Goal: Information Seeking & Learning: Find specific fact

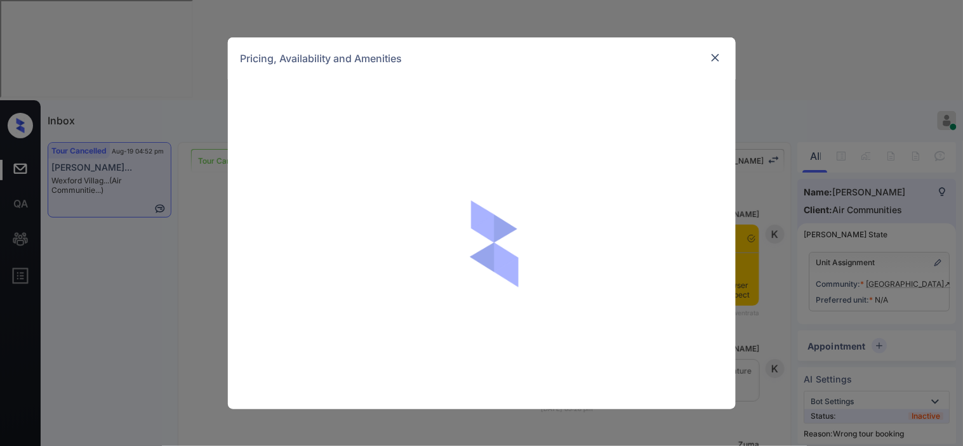
scroll to position [7472, 0]
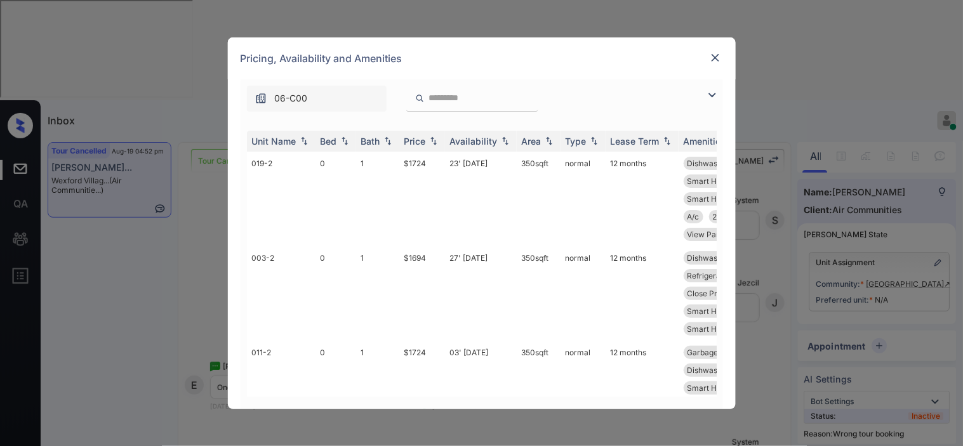
click at [713, 94] on img at bounding box center [711, 95] width 15 height 15
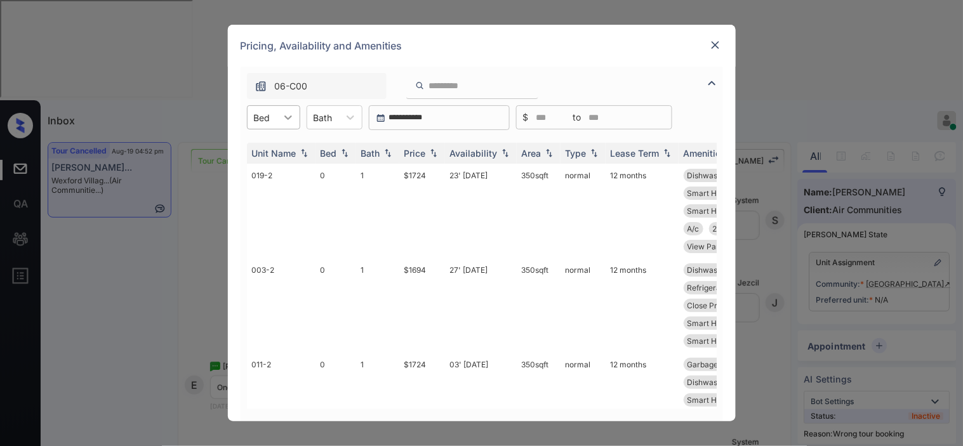
click at [280, 117] on div at bounding box center [288, 117] width 23 height 23
drag, startPoint x: 273, startPoint y: 166, endPoint x: 359, endPoint y: 169, distance: 85.7
click at [273, 167] on div "1" at bounding box center [273, 171] width 53 height 23
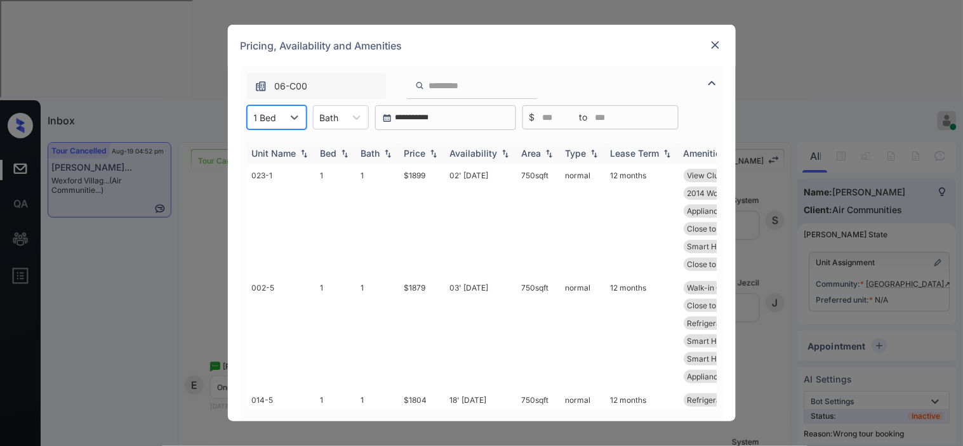
click at [424, 155] on div "Price" at bounding box center [415, 153] width 22 height 11
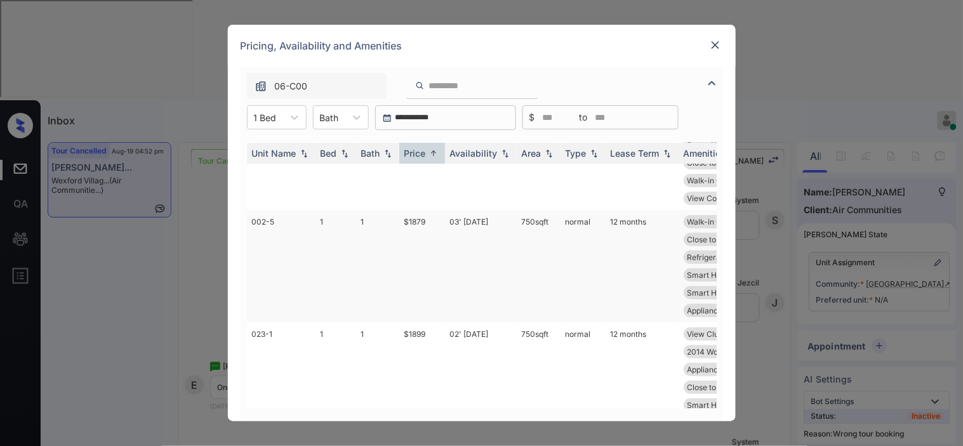
scroll to position [0, 0]
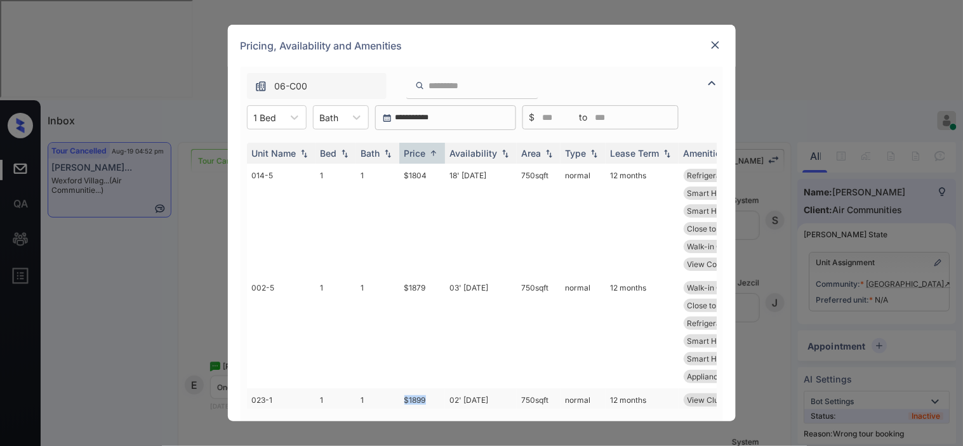
drag, startPoint x: 392, startPoint y: 364, endPoint x: 429, endPoint y: 364, distance: 37.4
click at [429, 388] on tr "023-1 1 1 $1899 02' [DATE] 750 sqft normal 12 months View Clubhouse Dishwasher …" at bounding box center [578, 444] width 663 height 112
copy tr "$1899"
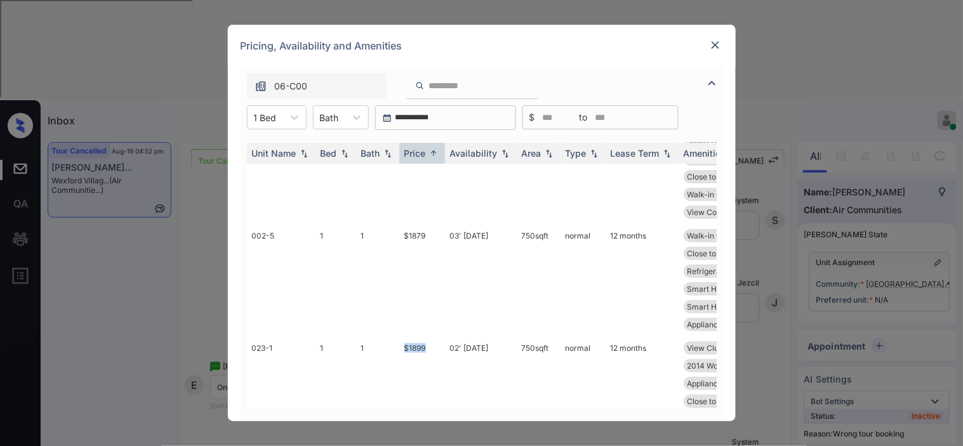
scroll to position [66, 0]
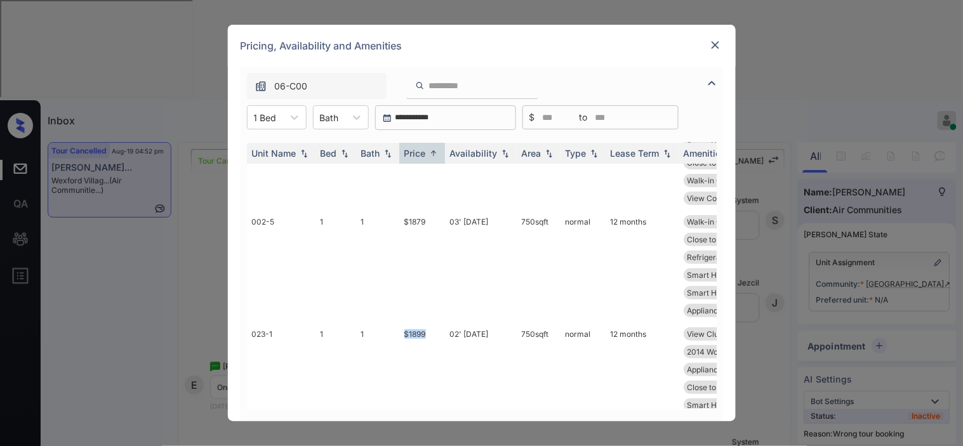
click at [720, 46] on img at bounding box center [715, 45] width 13 height 13
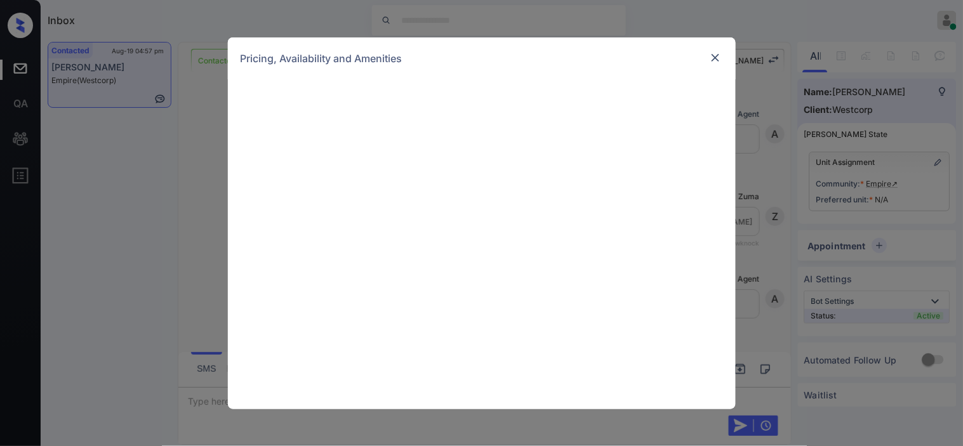
scroll to position [375, 0]
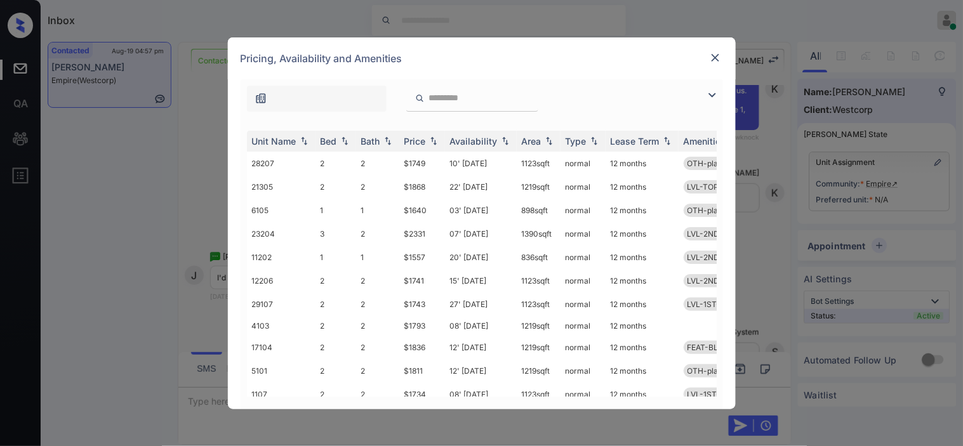
click at [722, 83] on div "**********" at bounding box center [482, 244] width 508 height 330
click at [718, 92] on img at bounding box center [711, 95] width 15 height 15
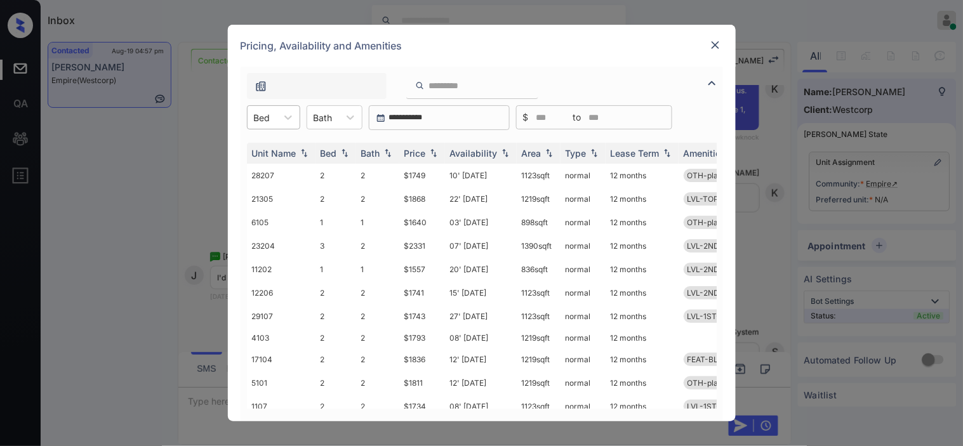
click at [270, 128] on div "Bed" at bounding box center [273, 117] width 53 height 24
drag, startPoint x: 274, startPoint y: 148, endPoint x: 430, endPoint y: 169, distance: 158.2
click at [275, 147] on div "1" at bounding box center [273, 148] width 53 height 23
click at [433, 150] on img at bounding box center [433, 153] width 13 height 9
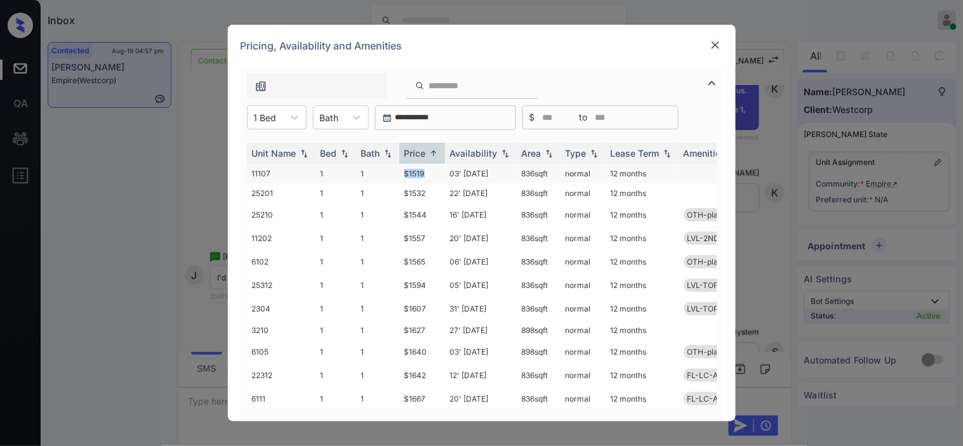
drag, startPoint x: 399, startPoint y: 175, endPoint x: 429, endPoint y: 178, distance: 30.6
click at [429, 178] on td "$1519" at bounding box center [422, 174] width 46 height 20
copy td "$1519"
click at [411, 168] on td "$1519" at bounding box center [422, 174] width 46 height 20
drag, startPoint x: 411, startPoint y: 168, endPoint x: 656, endPoint y: 13, distance: 290.3
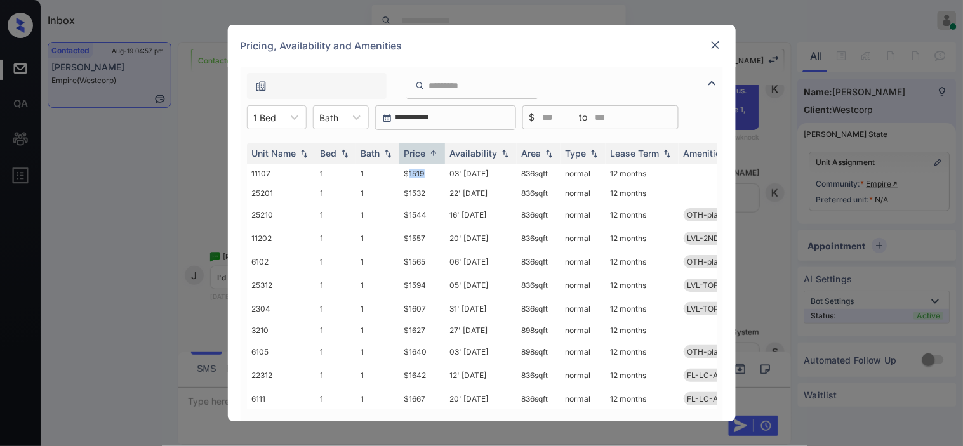
click at [411, 167] on td "$1519" at bounding box center [422, 174] width 46 height 20
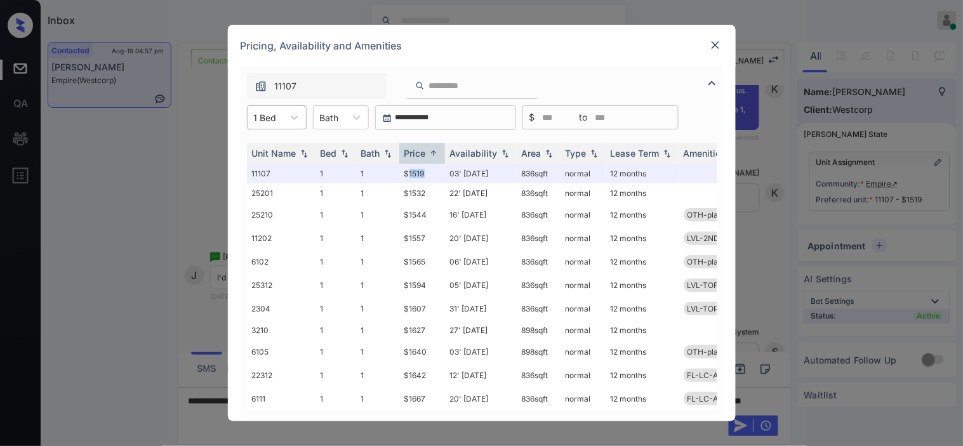
click at [275, 119] on div at bounding box center [265, 117] width 23 height 13
drag, startPoint x: 269, startPoint y: 171, endPoint x: 468, endPoint y: 145, distance: 201.1
click at [271, 172] on div "2" at bounding box center [277, 171] width 60 height 23
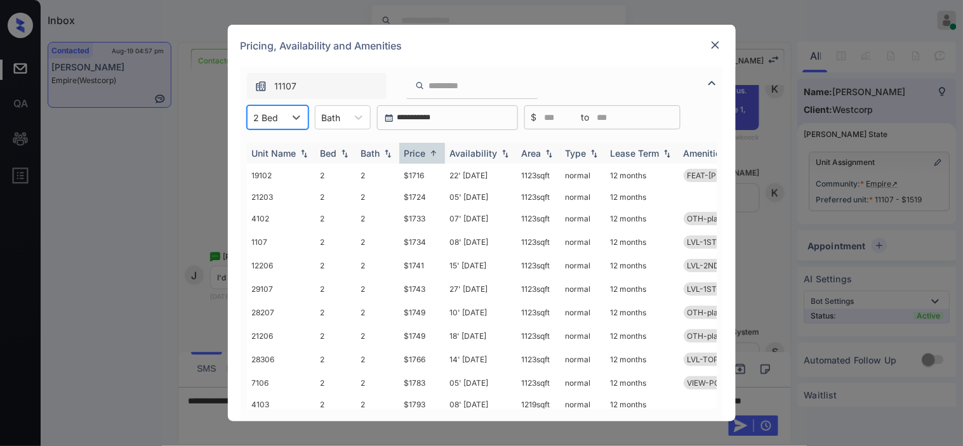
click at [425, 151] on div "Price" at bounding box center [415, 153] width 22 height 11
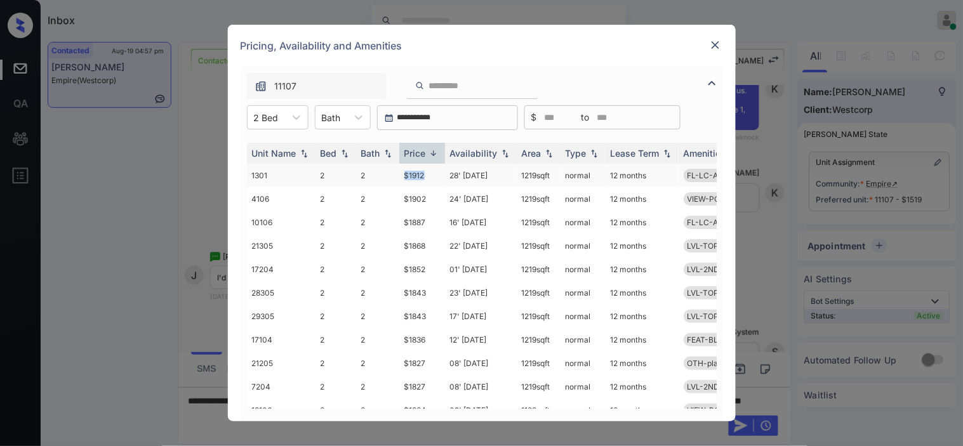
drag, startPoint x: 397, startPoint y: 173, endPoint x: 432, endPoint y: 178, distance: 36.0
click at [432, 178] on tr "1301 2 2 $1912 28' Aug 25 1219 sqft normal 12 months FL-LC-ALL-2B LVL-TOP-2B" at bounding box center [578, 175] width 663 height 23
copy tr "$1912"
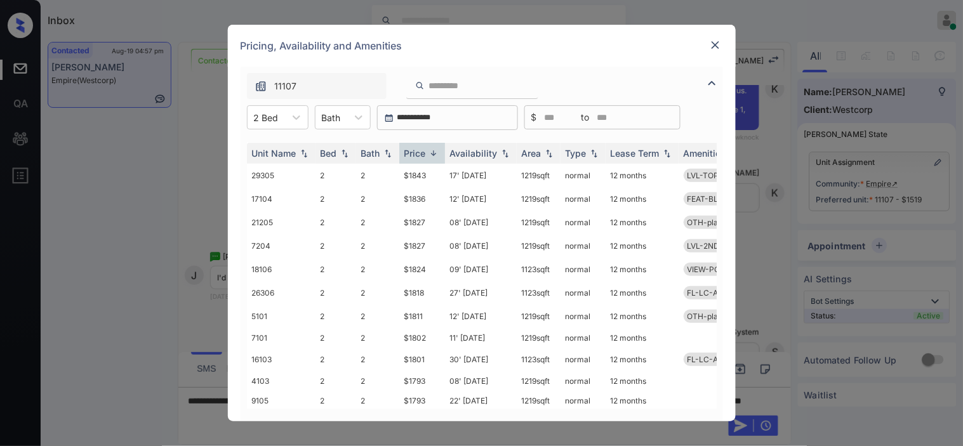
click at [718, 45] on img at bounding box center [715, 45] width 13 height 13
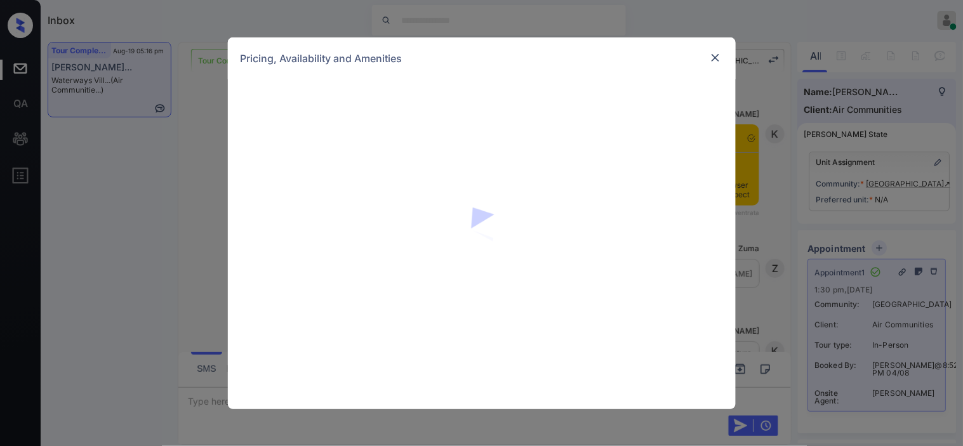
scroll to position [9079, 0]
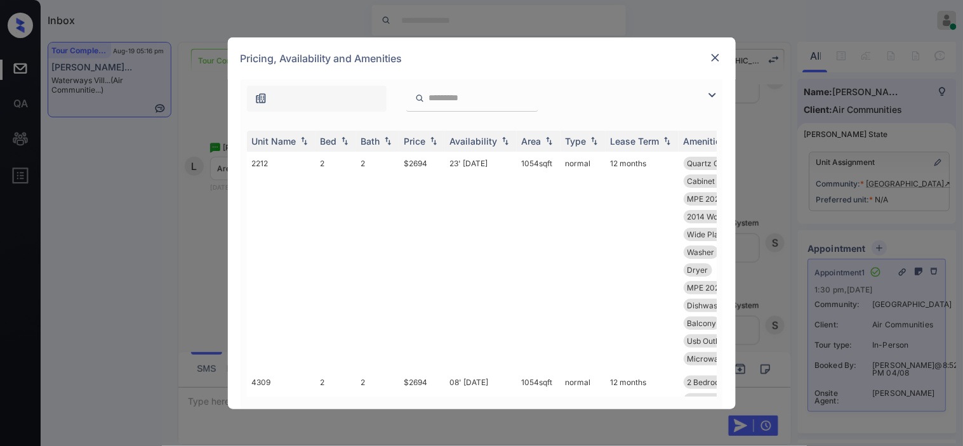
click at [714, 96] on img at bounding box center [711, 95] width 15 height 15
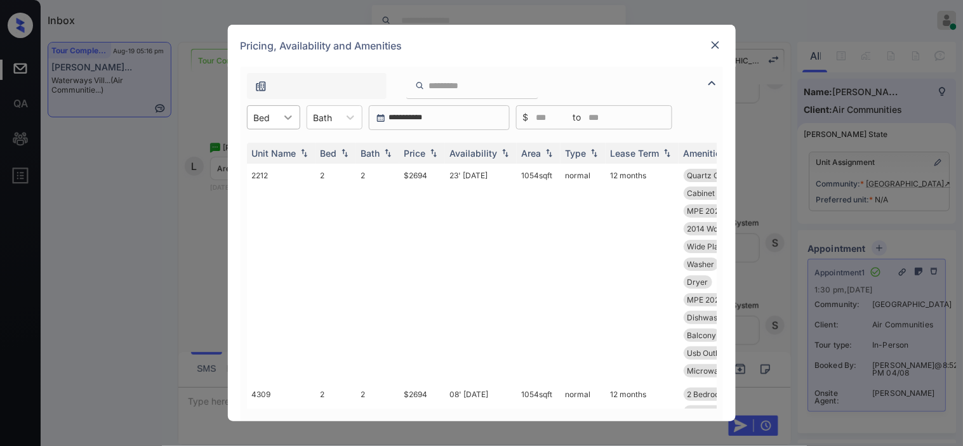
click at [279, 117] on div at bounding box center [288, 117] width 23 height 23
click at [714, 45] on img at bounding box center [715, 45] width 13 height 13
